Goal: Task Accomplishment & Management: Manage account settings

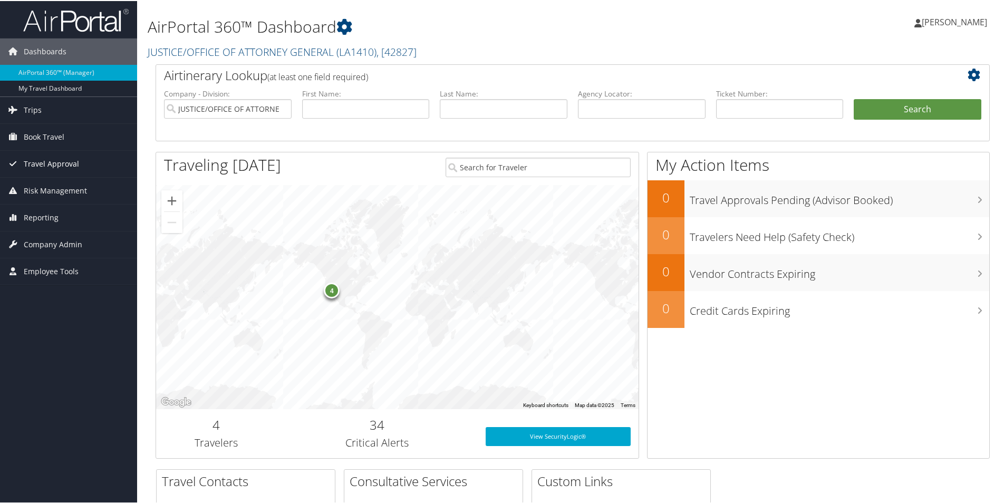
click at [62, 164] on span "Travel Approval" at bounding box center [51, 163] width 55 height 26
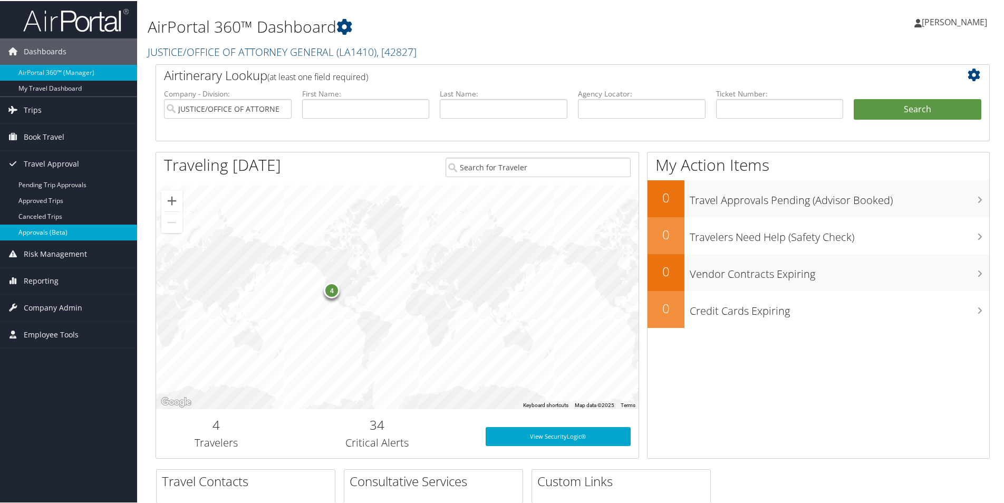
click at [65, 231] on link "Approvals (Beta)" at bounding box center [68, 232] width 137 height 16
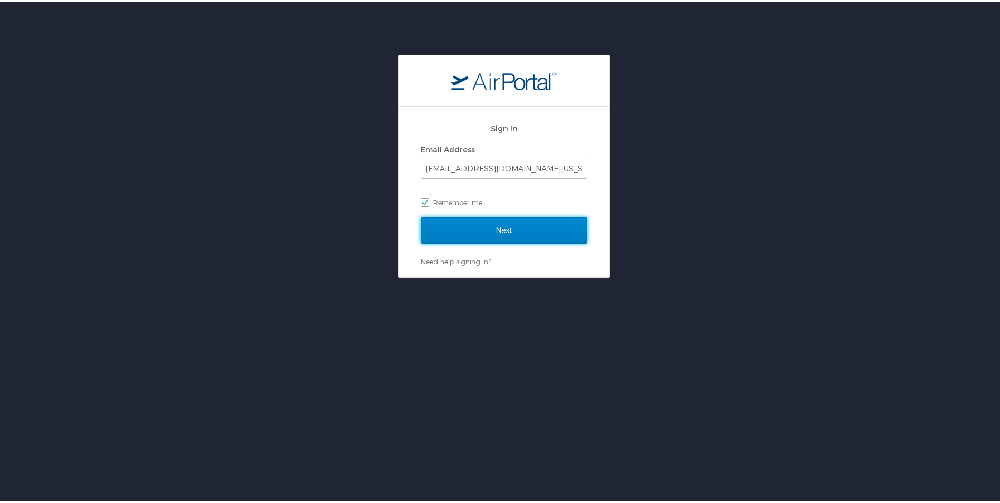
click at [485, 226] on input "Next" at bounding box center [504, 228] width 167 height 26
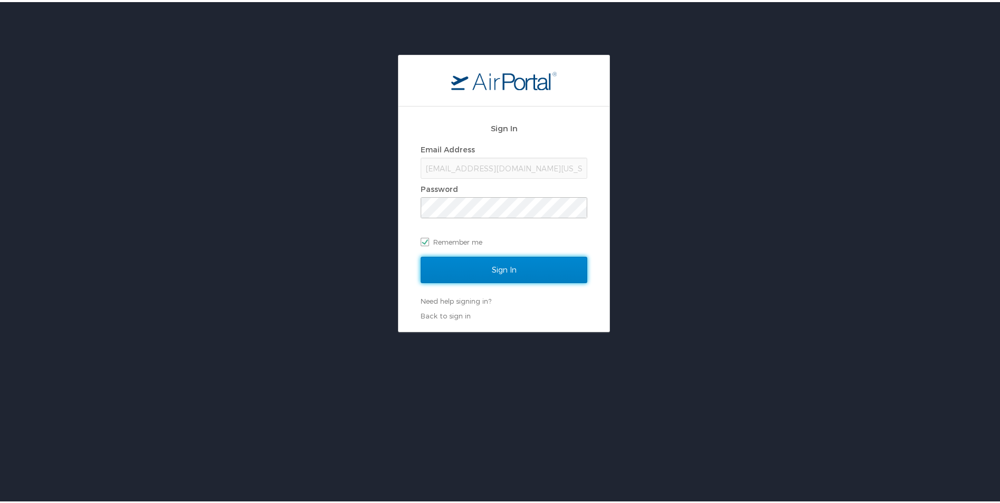
click at [499, 266] on input "Sign In" at bounding box center [504, 268] width 167 height 26
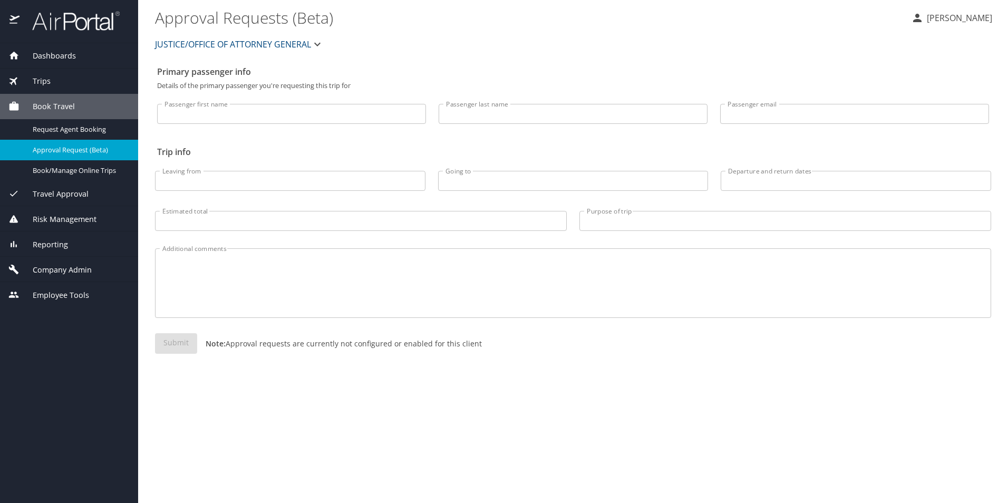
click at [80, 198] on span "Travel Approval" at bounding box center [54, 194] width 69 height 12
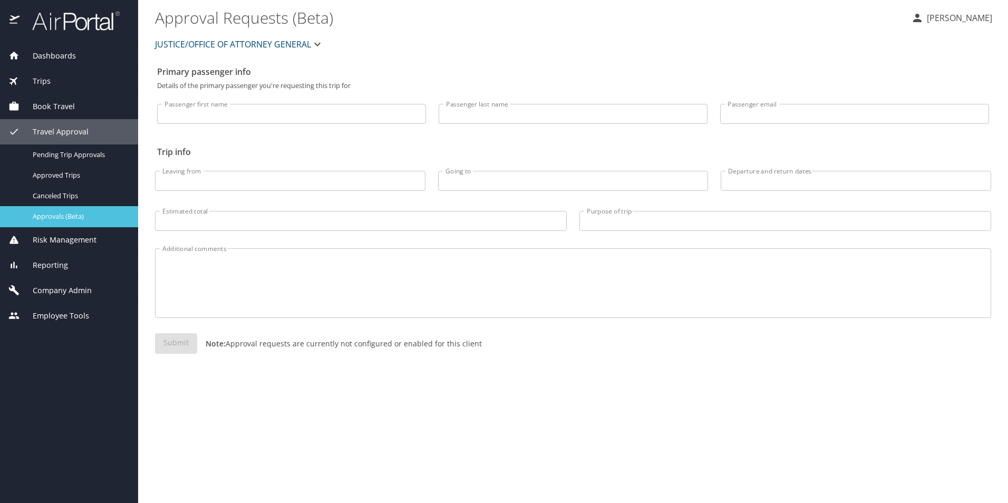
click at [70, 214] on span "Approvals (Beta)" at bounding box center [79, 216] width 93 height 10
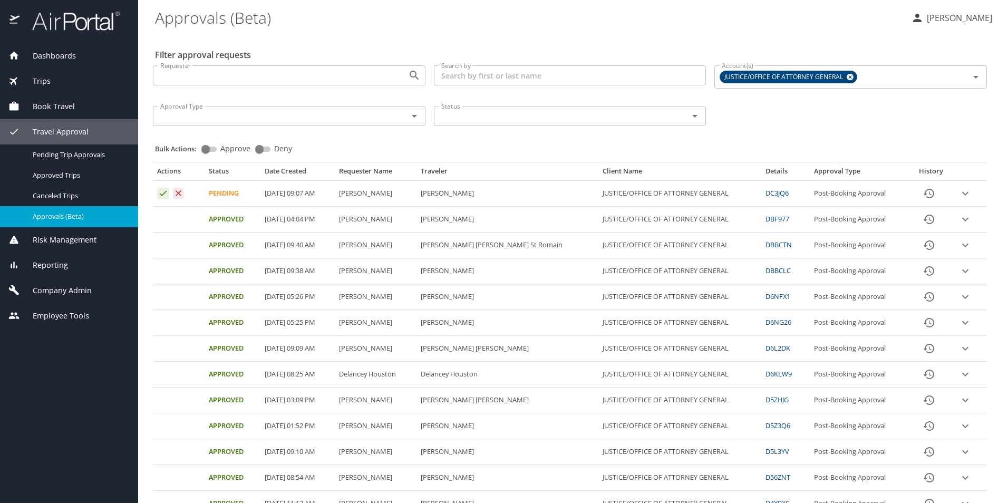
click at [959, 193] on icon "expand row" at bounding box center [965, 193] width 13 height 13
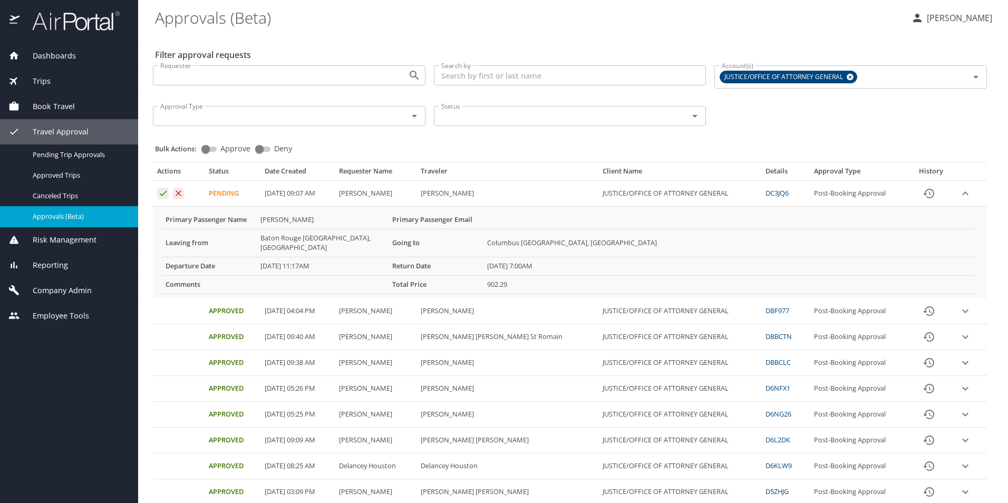
click at [62, 108] on span "Book Travel" at bounding box center [47, 107] width 55 height 12
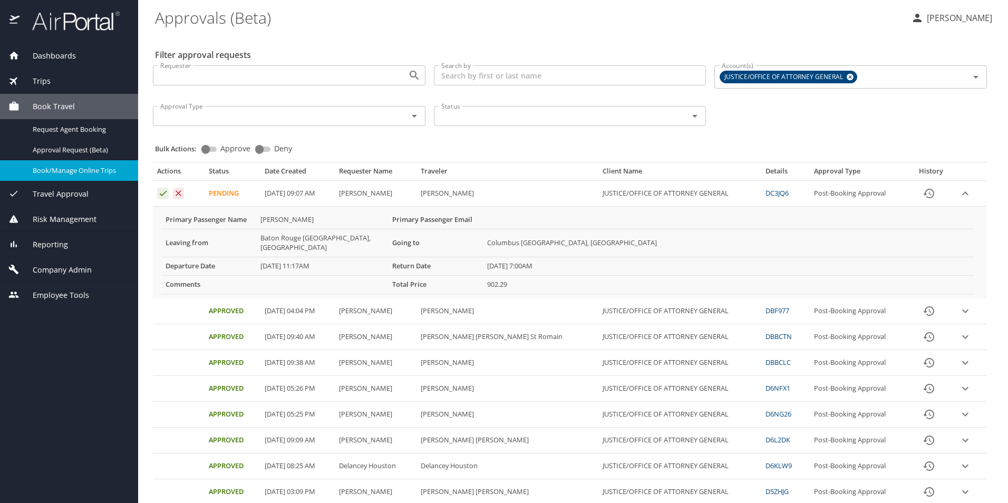
click at [69, 170] on span "Book/Manage Online Trips" at bounding box center [79, 171] width 93 height 10
click at [163, 194] on icon "Approval table" at bounding box center [163, 193] width 7 height 5
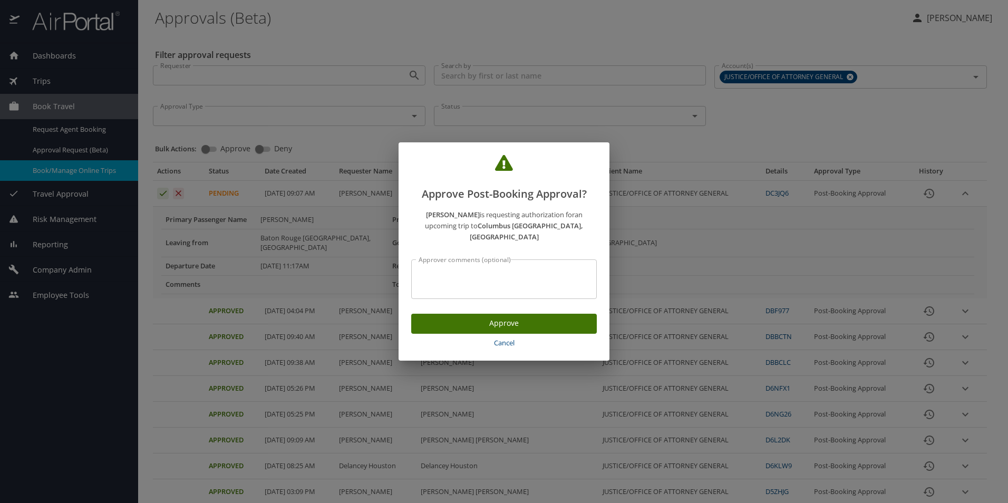
click at [505, 317] on span "Approve" at bounding box center [504, 323] width 169 height 13
